Goal: Find specific page/section: Find specific page/section

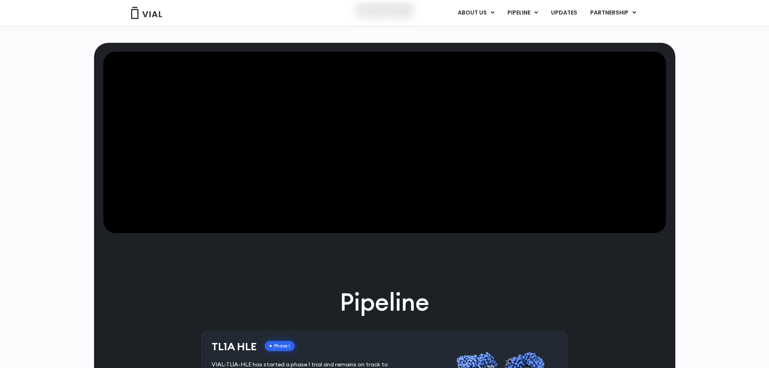
scroll to position [242, 0]
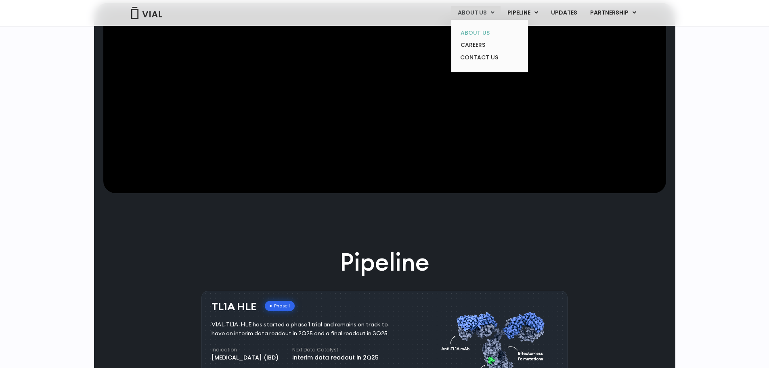
click at [489, 35] on link "ABOUT US" at bounding box center [489, 33] width 71 height 13
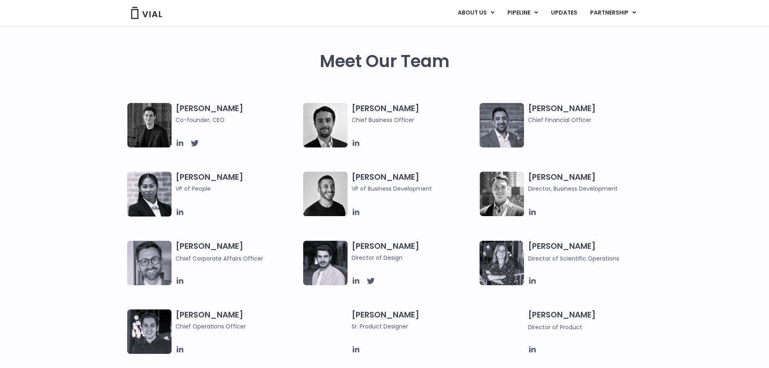
scroll to position [363, 0]
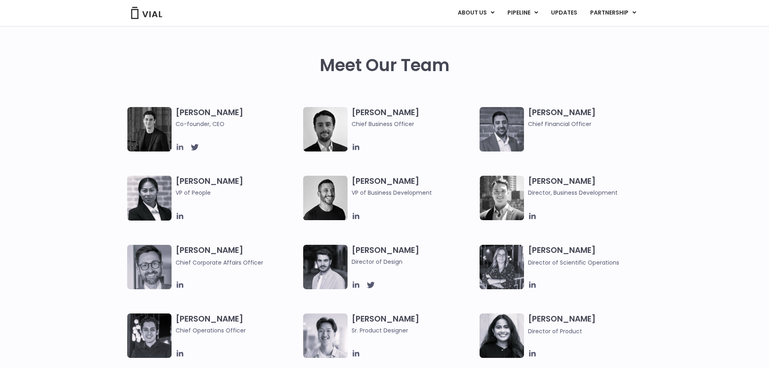
click at [175, 147] on icon at bounding box center [179, 146] width 9 height 9
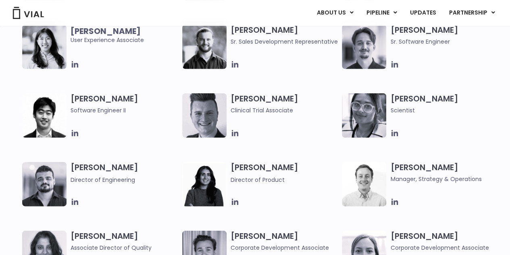
scroll to position [887, 0]
